Goal: Task Accomplishment & Management: Manage account settings

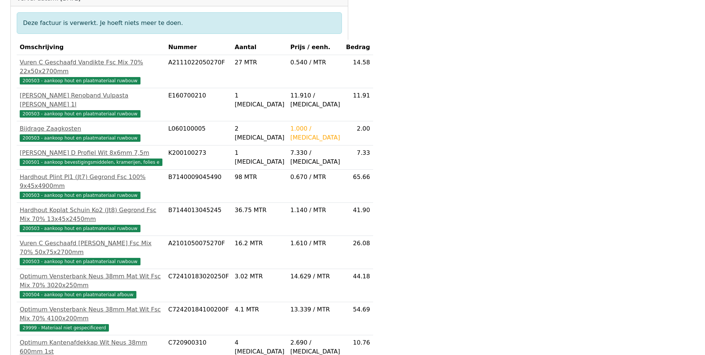
scroll to position [149, 0]
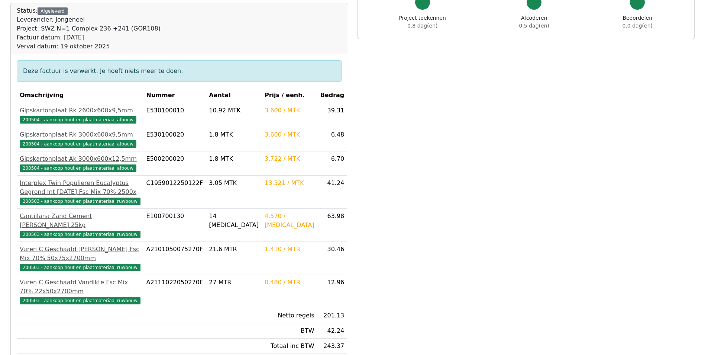
scroll to position [112, 0]
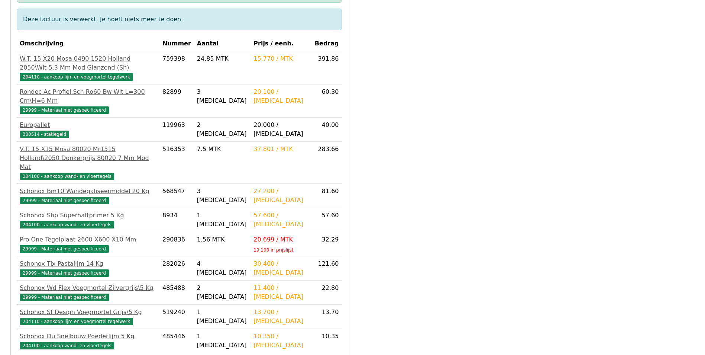
scroll to position [223, 0]
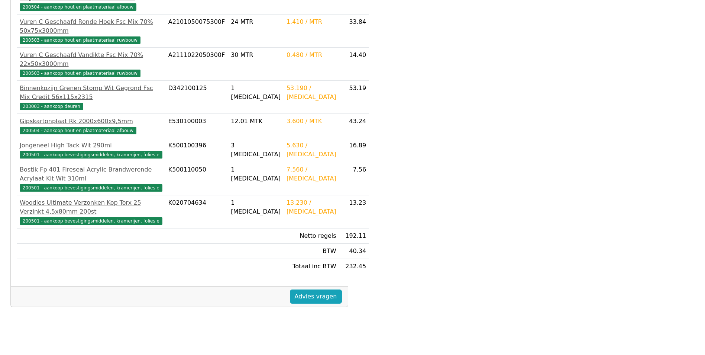
scroll to position [197, 0]
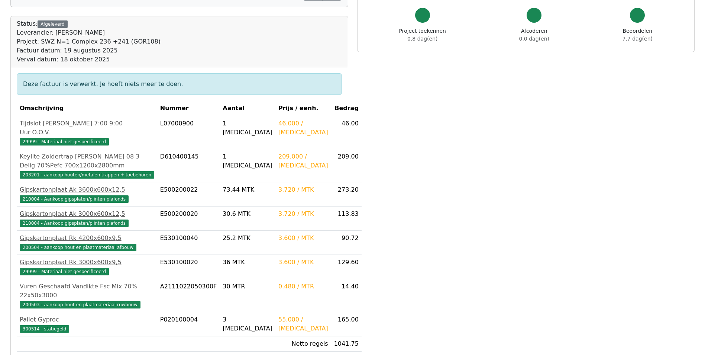
scroll to position [74, 0]
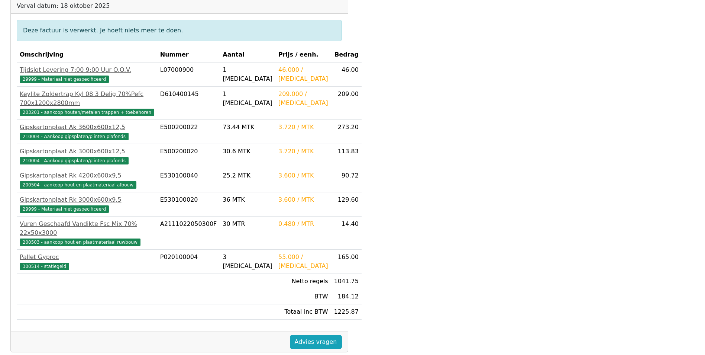
scroll to position [149, 0]
